Goal: Find specific page/section: Find specific page/section

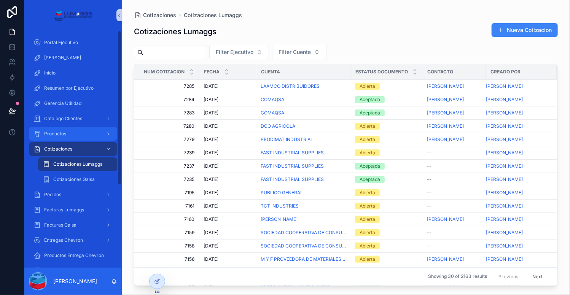
click at [72, 135] on div "Productos" at bounding box center [72, 134] width 79 height 12
